Goal: Check status

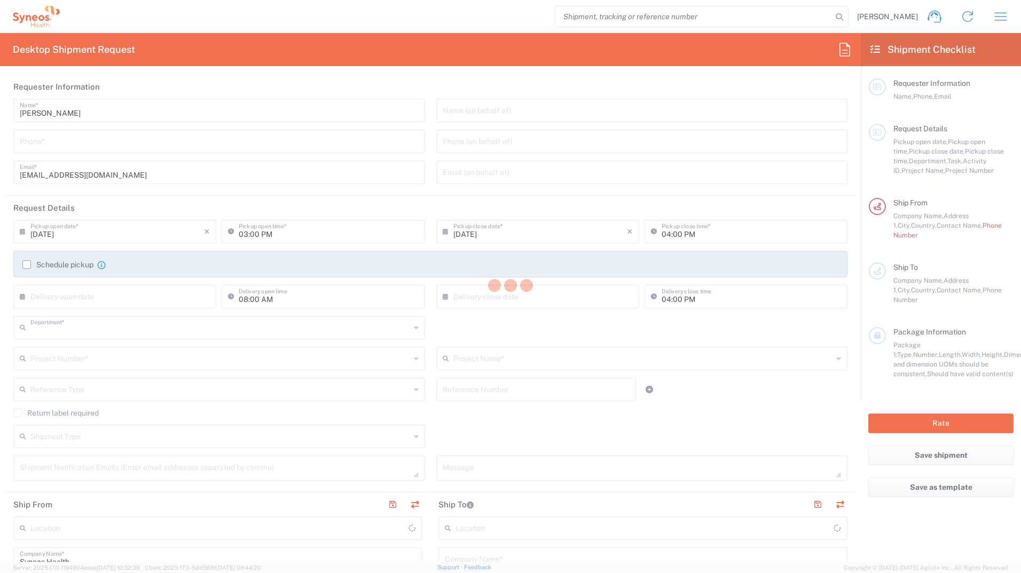
type input "3233"
type input "[GEOGRAPHIC_DATA]"
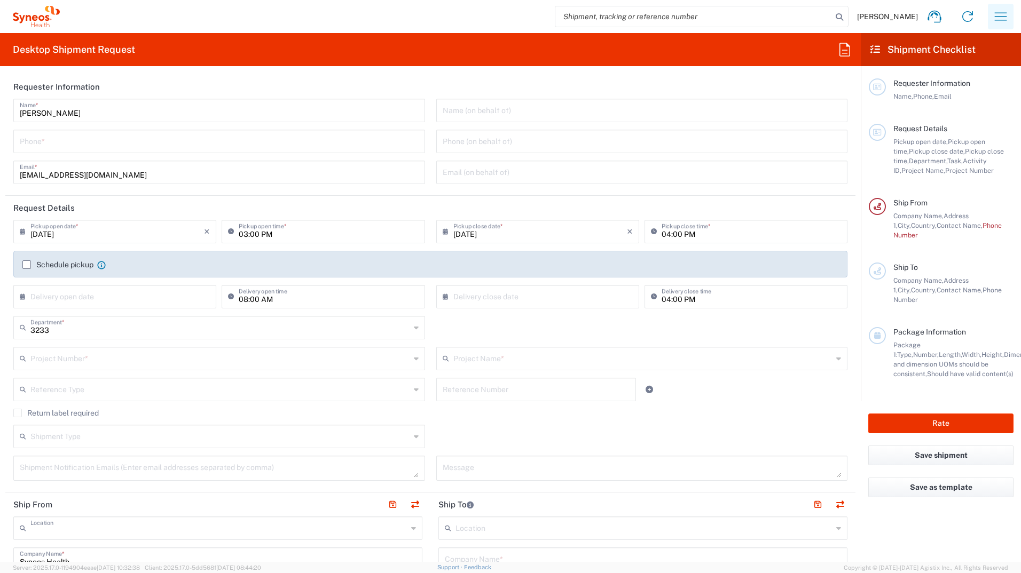
type input "Syneos Health Romania S.R.L"
click at [996, 11] on icon "button" at bounding box center [1000, 16] width 17 height 17
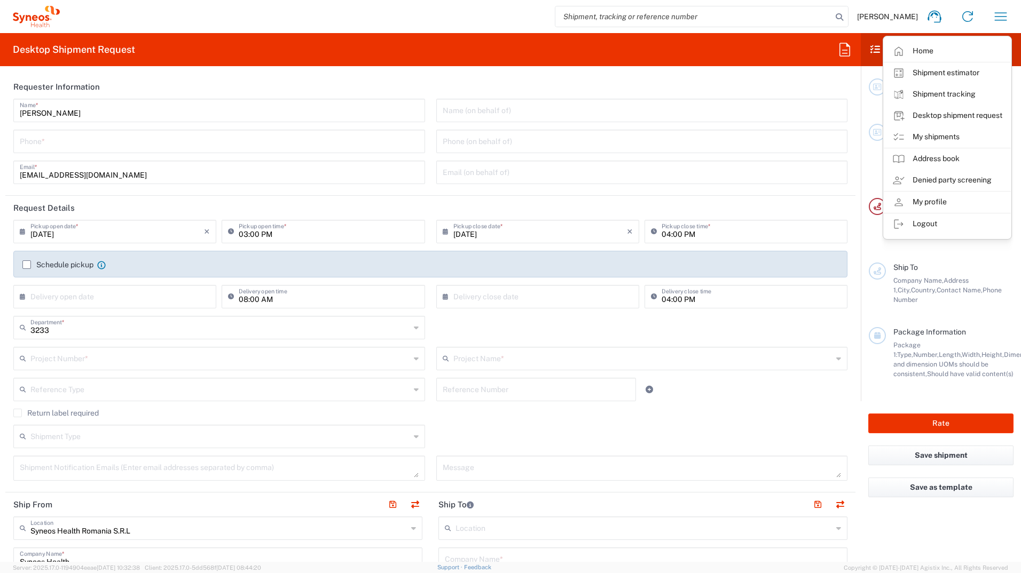
click at [945, 131] on link "My shipments" at bounding box center [947, 137] width 127 height 21
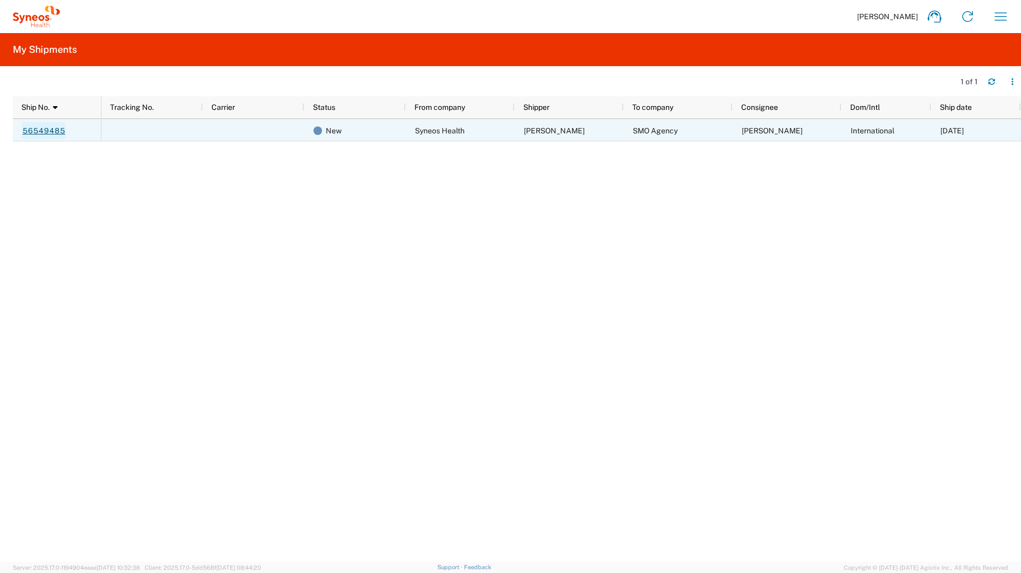
click at [49, 130] on link "56549485" at bounding box center [44, 130] width 44 height 17
